Goal: Book appointment/travel/reservation

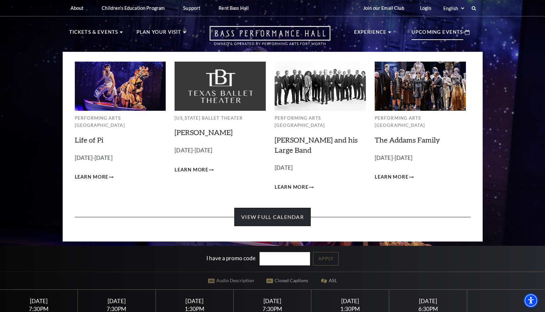
click at [264, 215] on link "View Full Calendar" at bounding box center [272, 217] width 76 height 18
click at [270, 211] on link "View Full Calendar" at bounding box center [272, 217] width 76 height 18
click at [268, 211] on link "View Full Calendar" at bounding box center [272, 217] width 76 height 18
click at [433, 32] on p "Upcoming Events" at bounding box center [437, 34] width 52 height 12
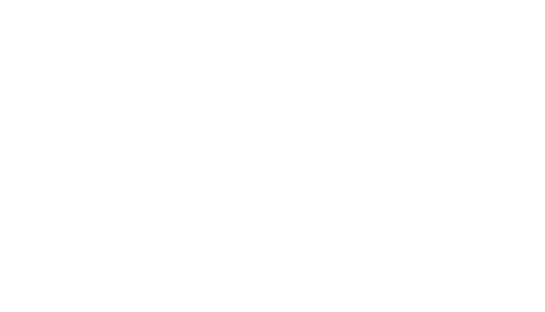
click at [0, 0] on html at bounding box center [0, 0] width 0 height 0
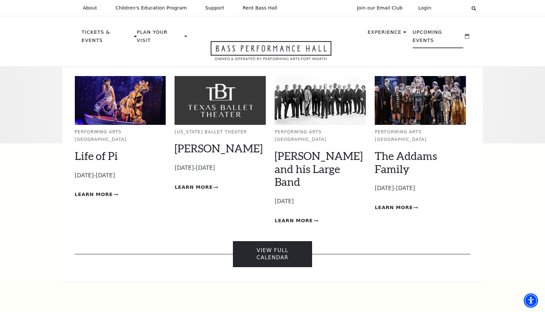
click at [271, 241] on link "View Full Calendar" at bounding box center [272, 254] width 79 height 26
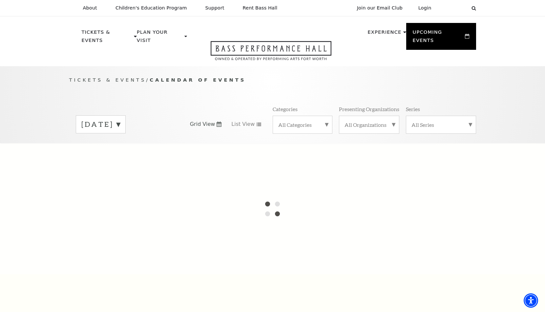
click at [120, 119] on label "[DATE]" at bounding box center [100, 124] width 39 height 10
click at [108, 131] on label "[DATE]" at bounding box center [100, 138] width 39 height 14
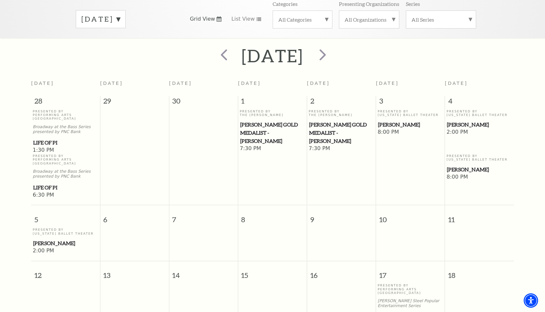
scroll to position [25, 0]
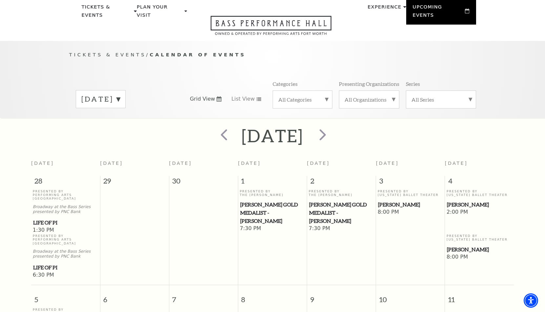
click at [120, 94] on label "[DATE]" at bounding box center [100, 99] width 39 height 10
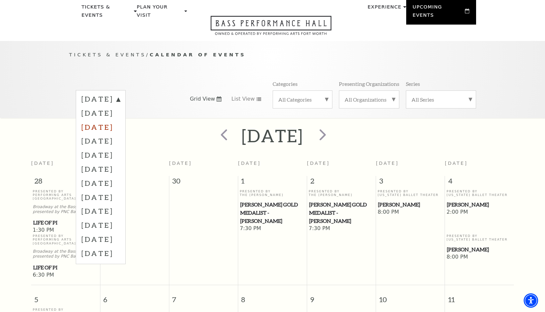
click at [109, 120] on label "[DATE]" at bounding box center [100, 127] width 39 height 14
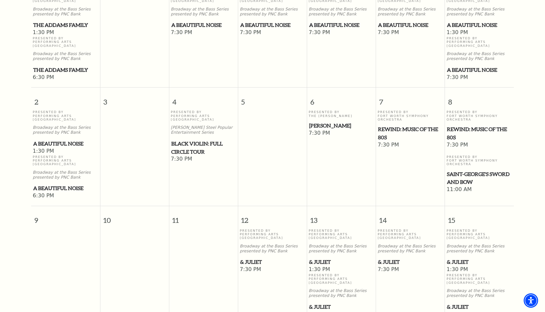
scroll to position [222, 0]
click at [414, 126] on span "REWIND: Music of the 80s" at bounding box center [410, 134] width 65 height 16
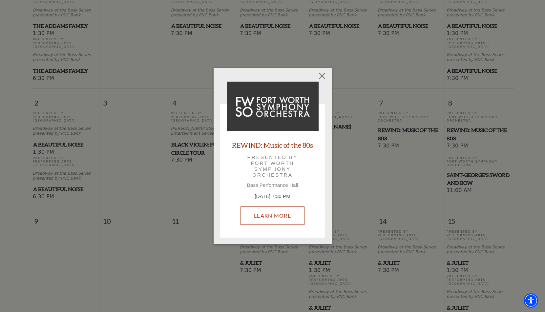
click at [273, 213] on link "Learn More" at bounding box center [272, 216] width 64 height 18
